Goal: Check status: Check status

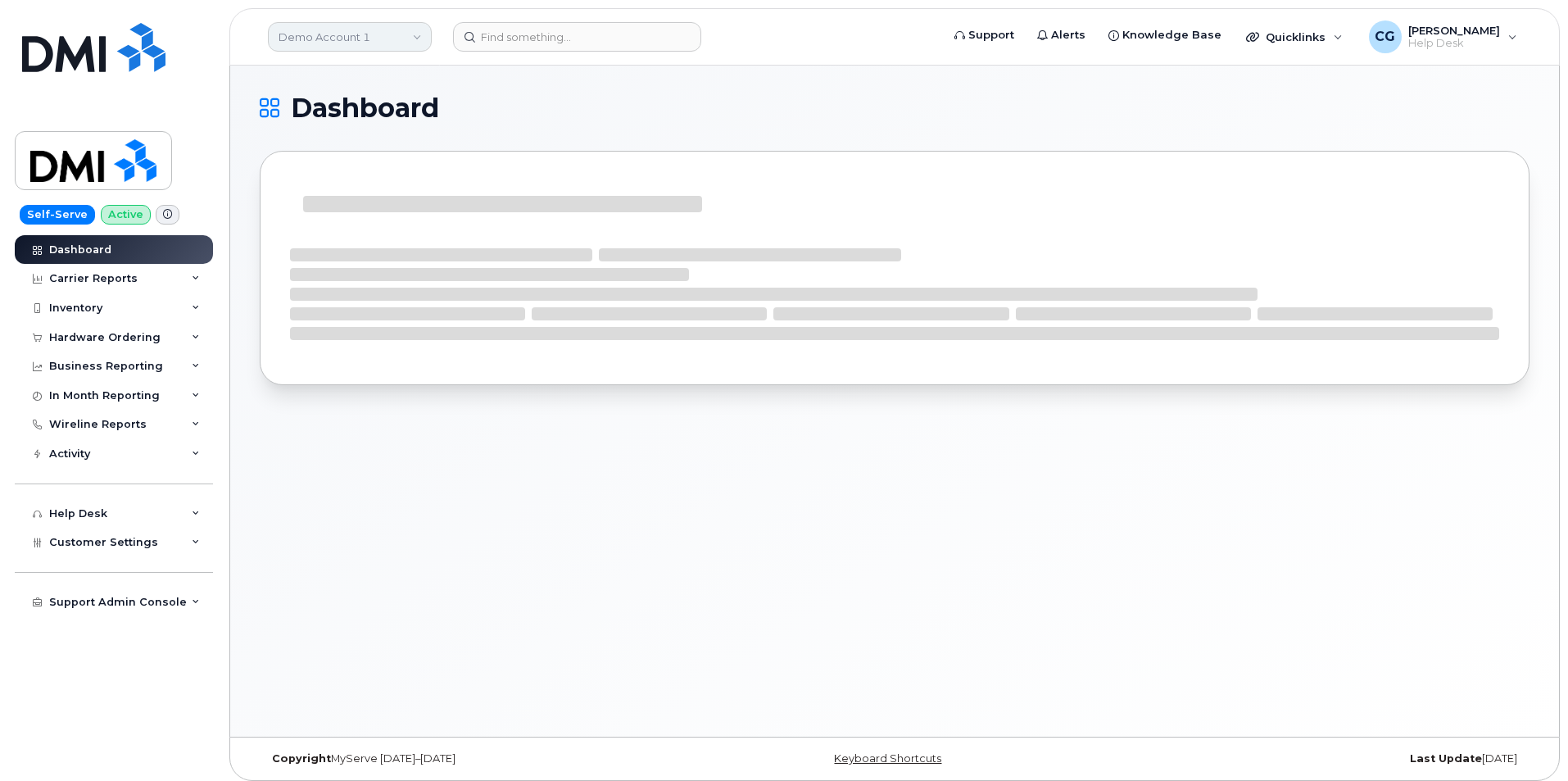
click at [341, 36] on link "Demo Account 1" at bounding box center [349, 36] width 164 height 30
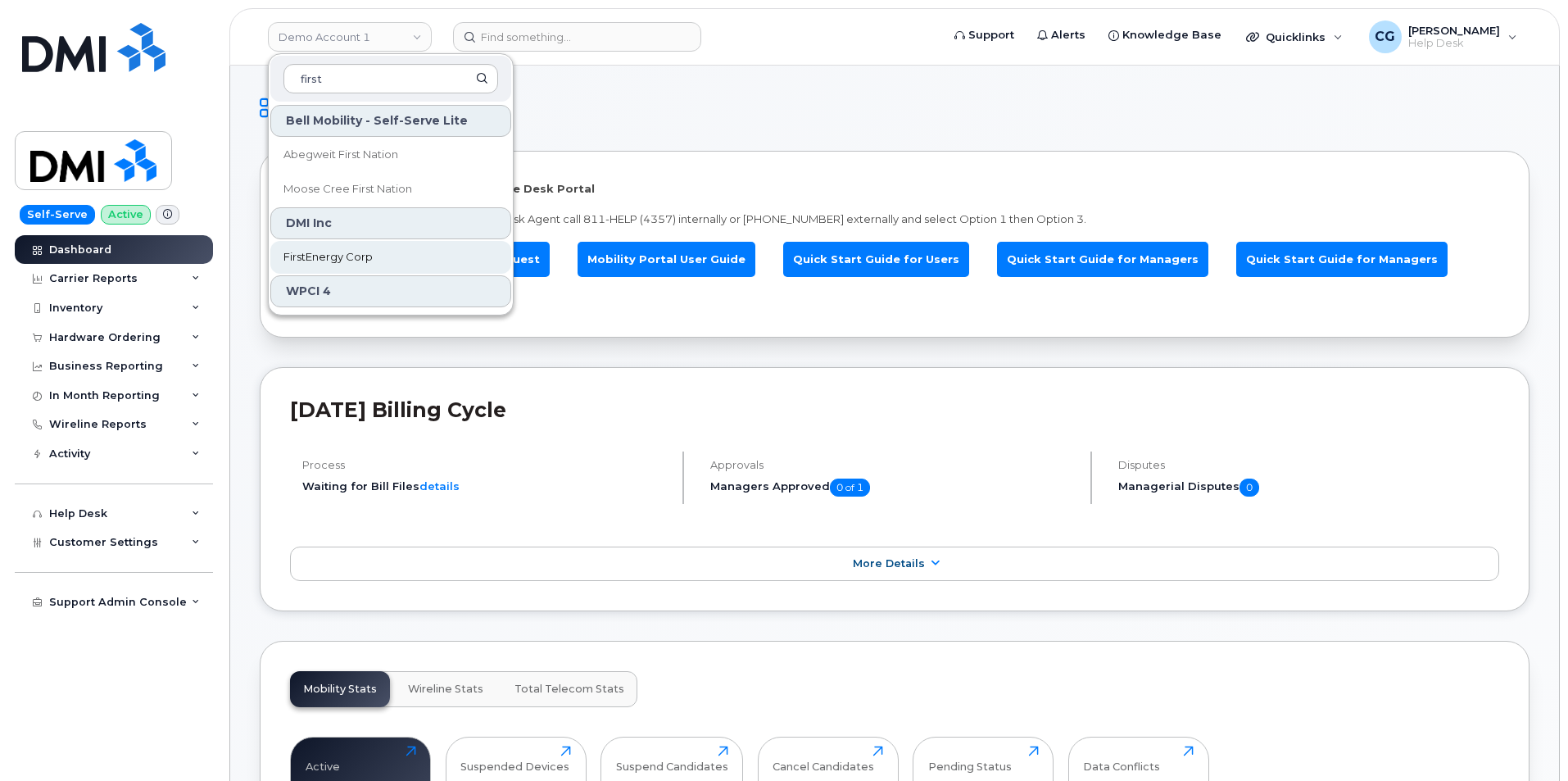
type input "first"
click at [343, 256] on span "FirstEnergy Corp" at bounding box center [328, 257] width 90 height 16
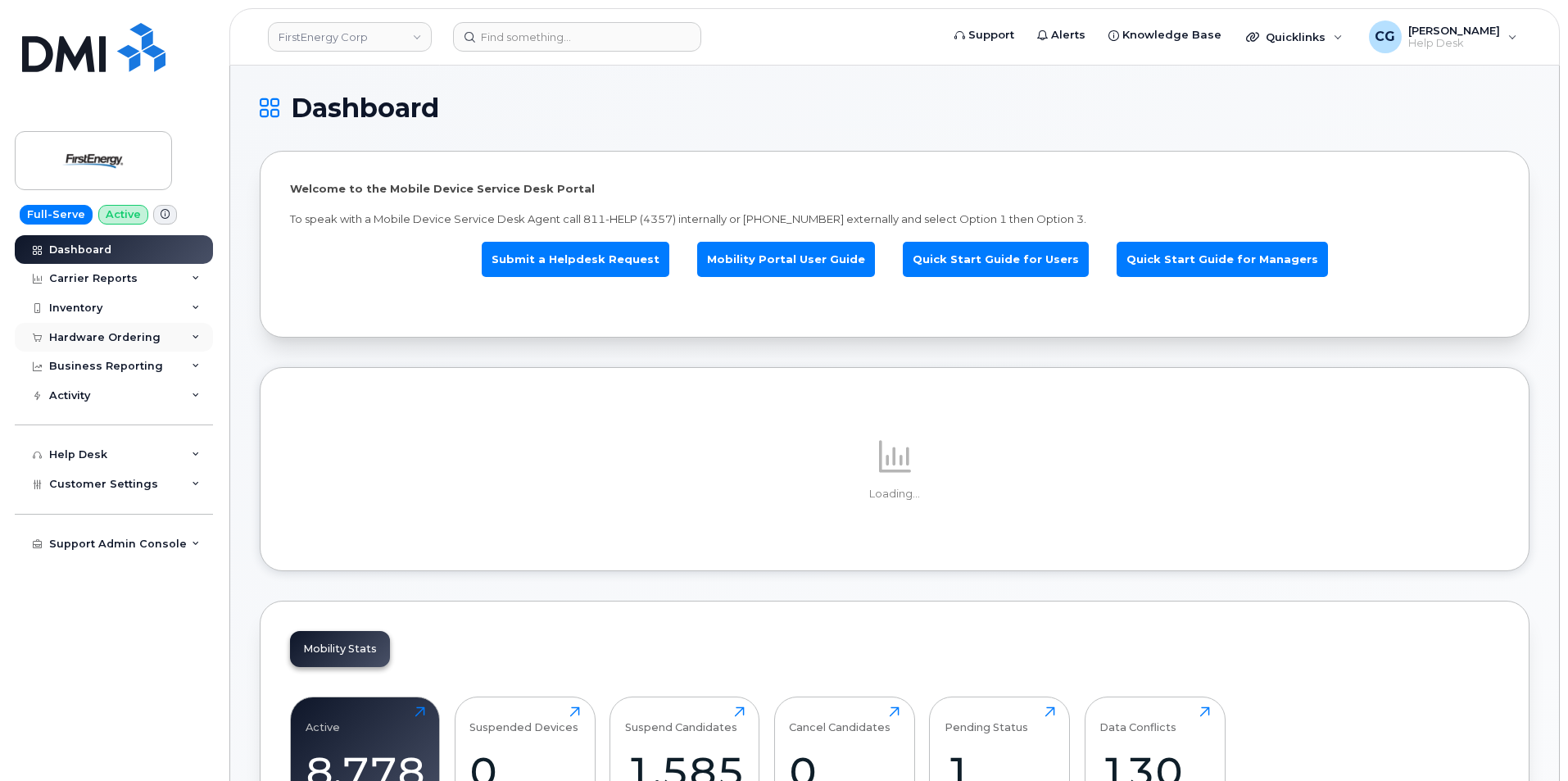
click at [69, 334] on div "Hardware Ordering" at bounding box center [104, 338] width 111 height 13
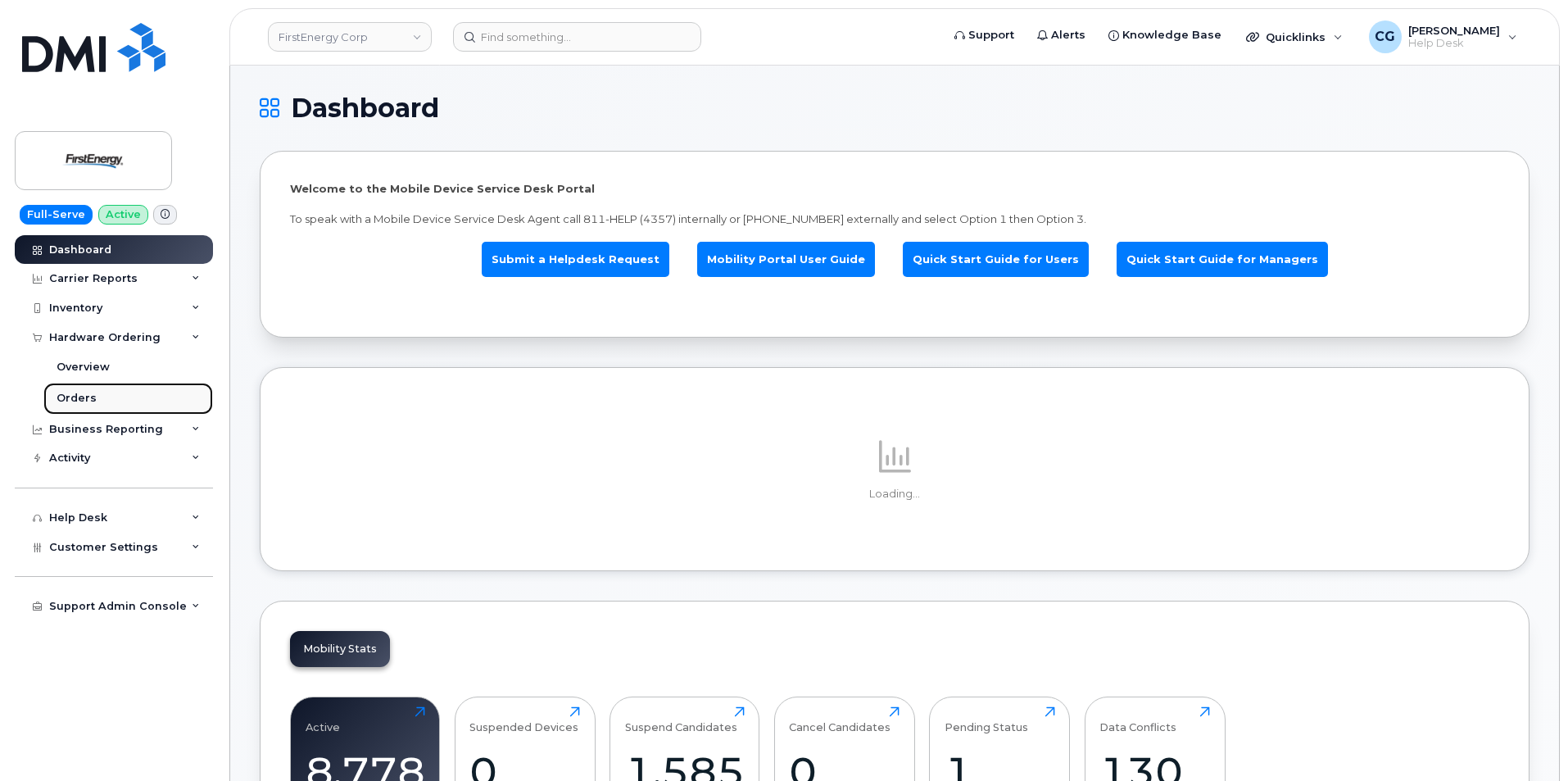
click at [81, 396] on div "Orders" at bounding box center [76, 398] width 40 height 14
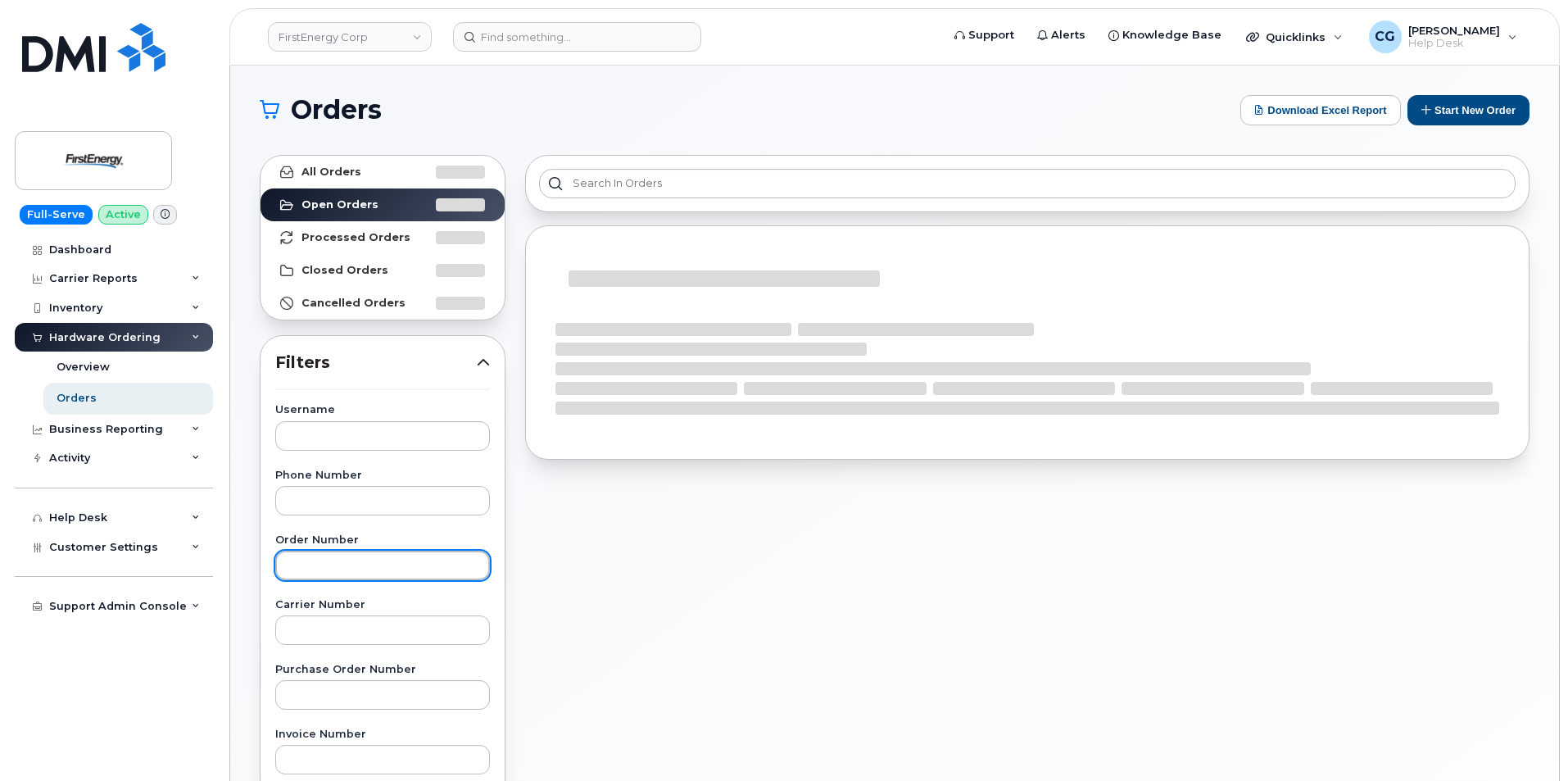
click at [337, 573] on input "text" at bounding box center [382, 566] width 214 height 30
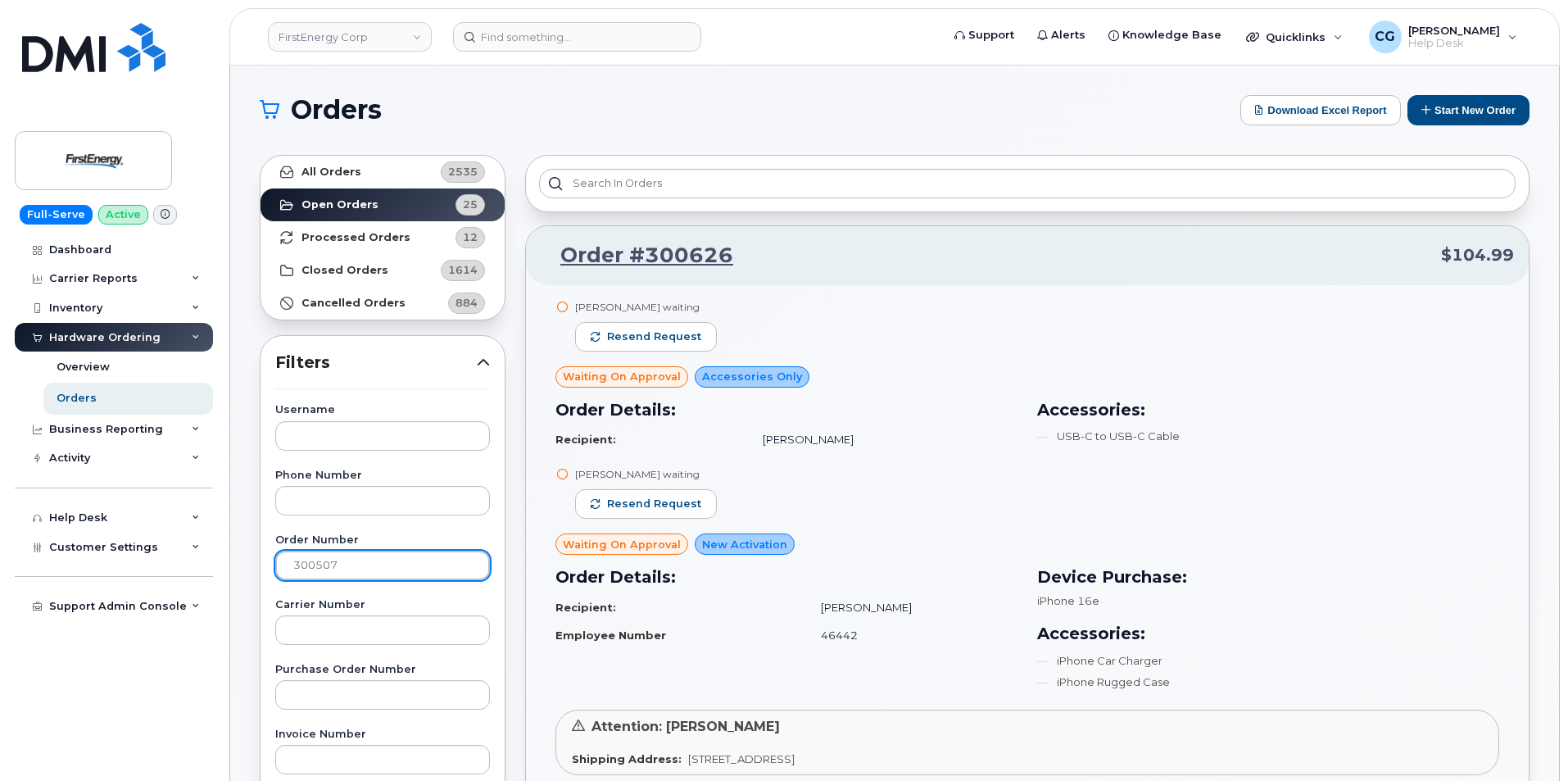
type input "300507"
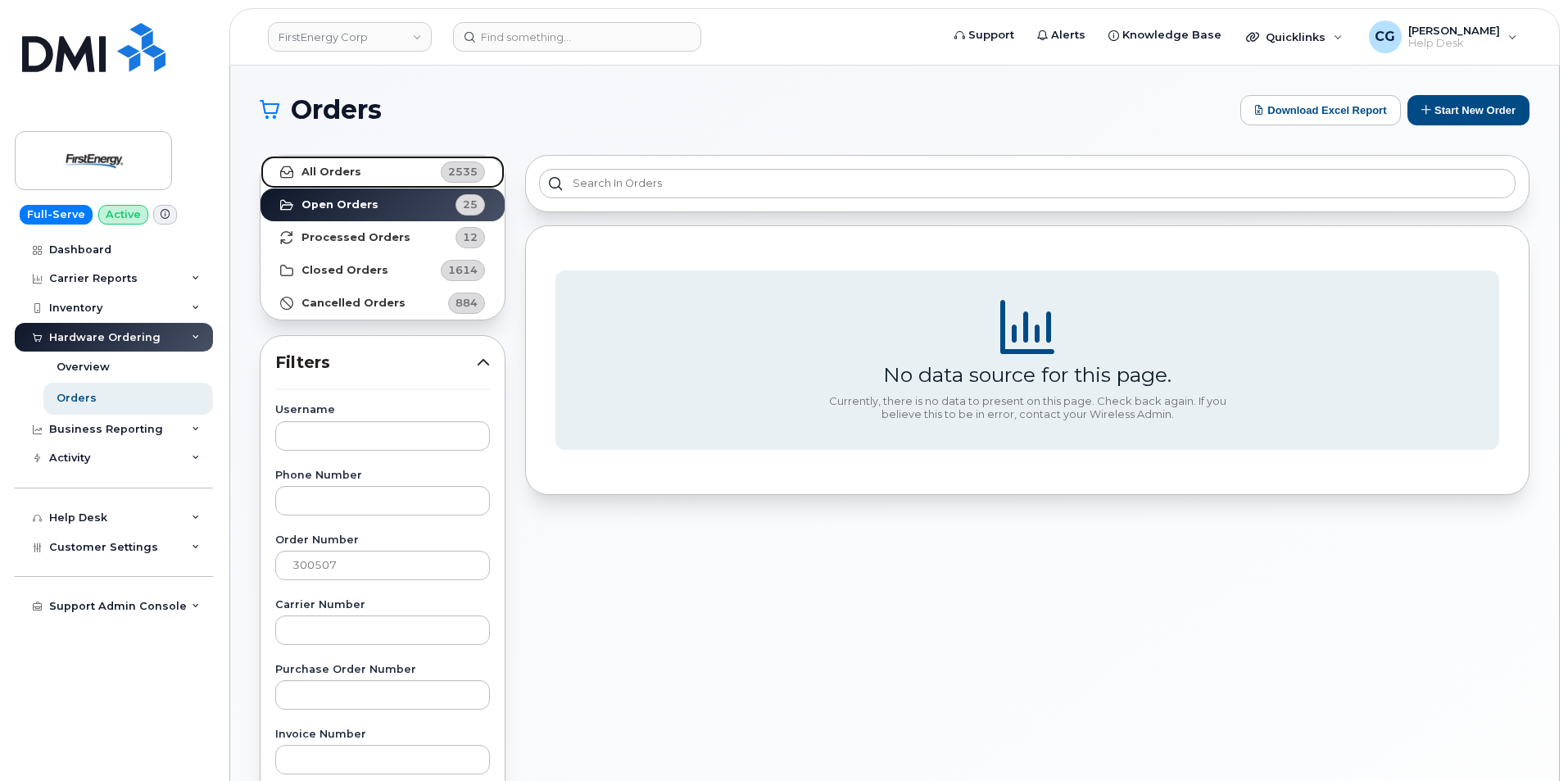
click at [363, 171] on link "All Orders 2535" at bounding box center [383, 172] width 244 height 33
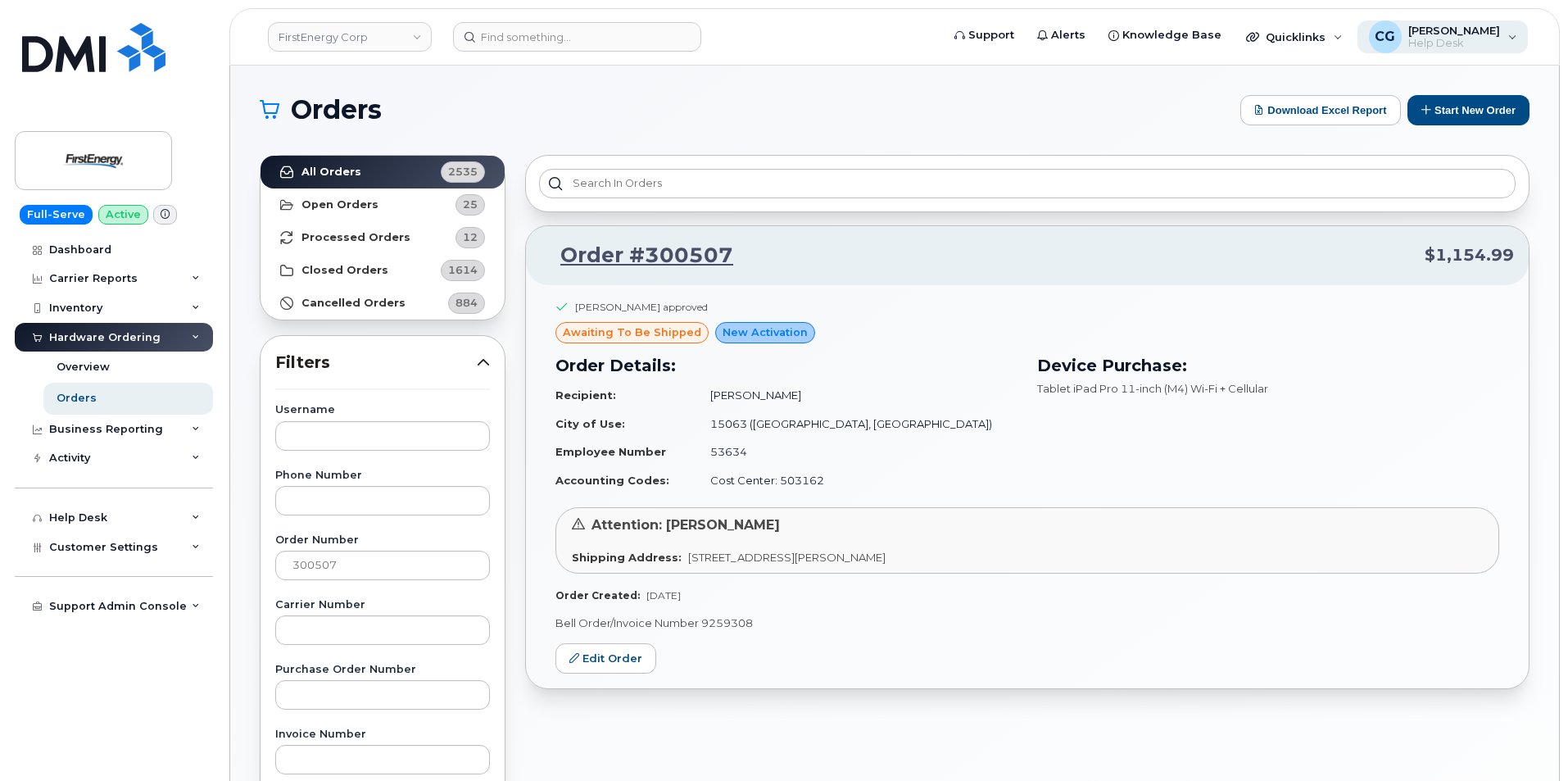
click at [1469, 39] on span "Help Desk" at bounding box center [1454, 43] width 91 height 13
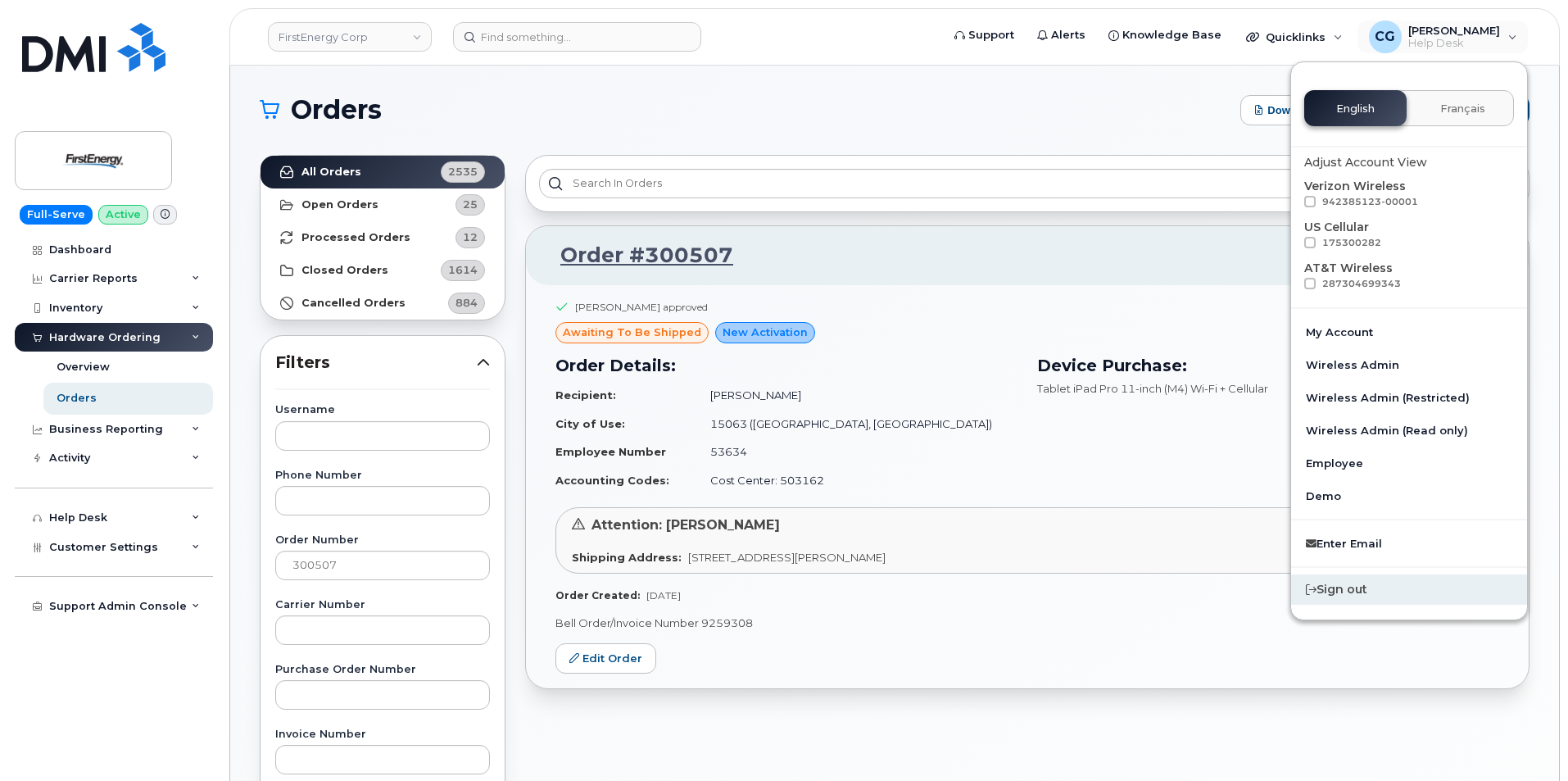
click at [1364, 594] on div "Sign out" at bounding box center [1409, 590] width 236 height 31
